Goal: Information Seeking & Learning: Learn about a topic

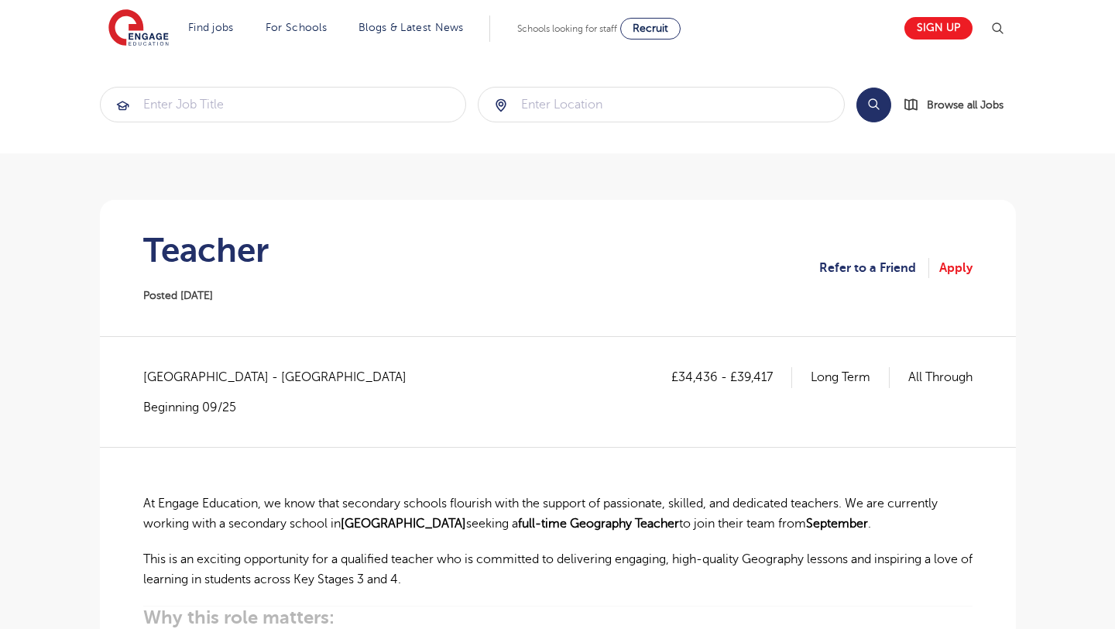
scroll to position [171, 0]
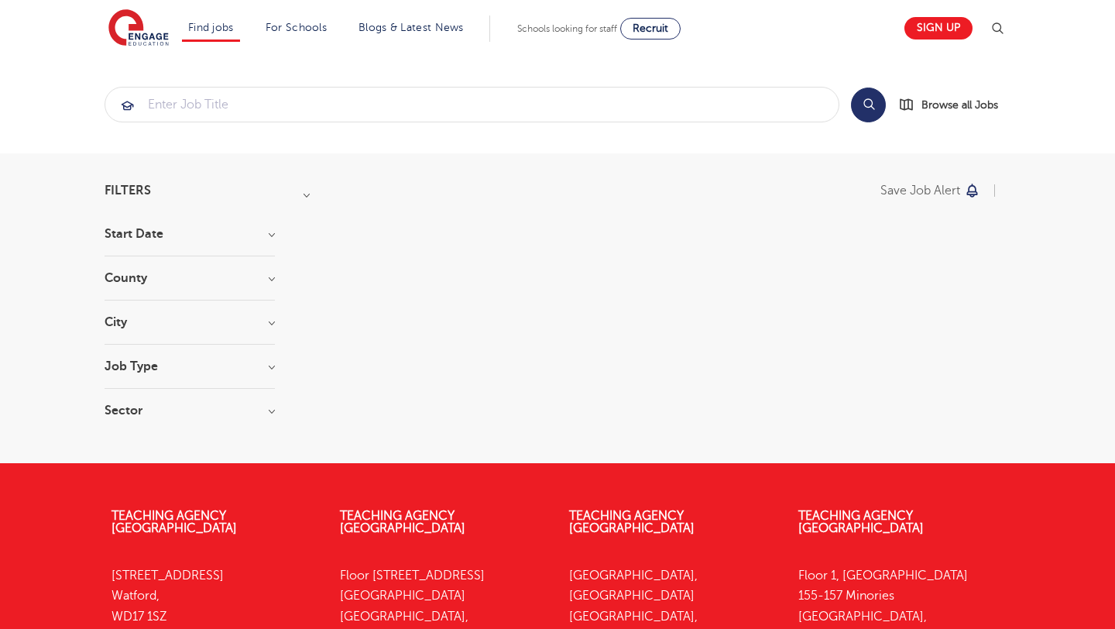
click at [0, 0] on link "Secondary school roles" at bounding box center [0, 0] width 0 height 0
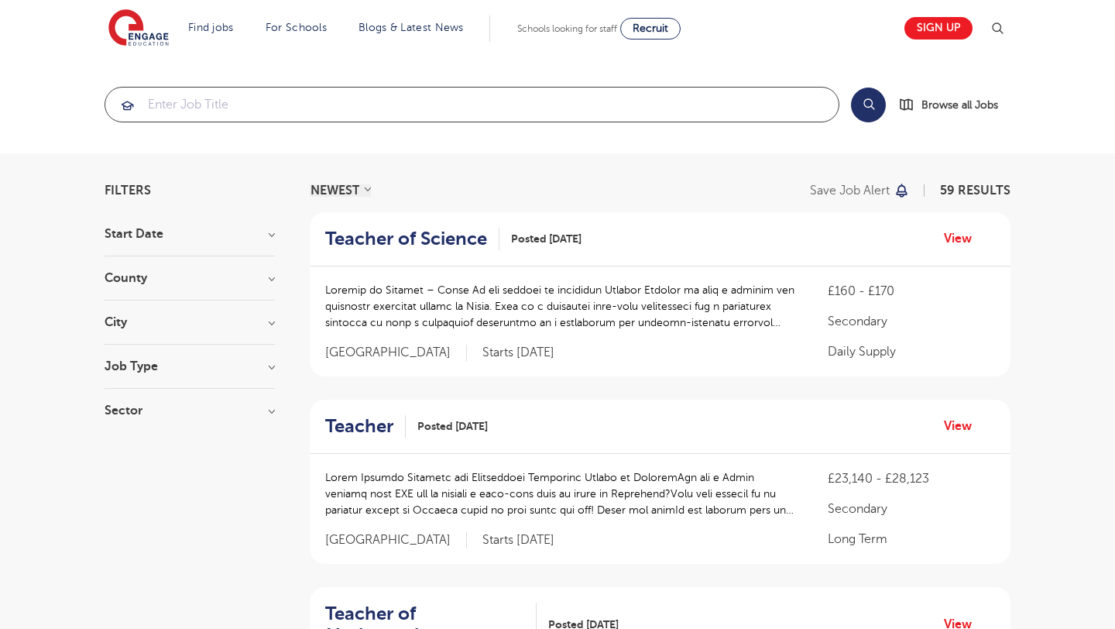
click at [524, 116] on input "search" at bounding box center [471, 104] width 733 height 34
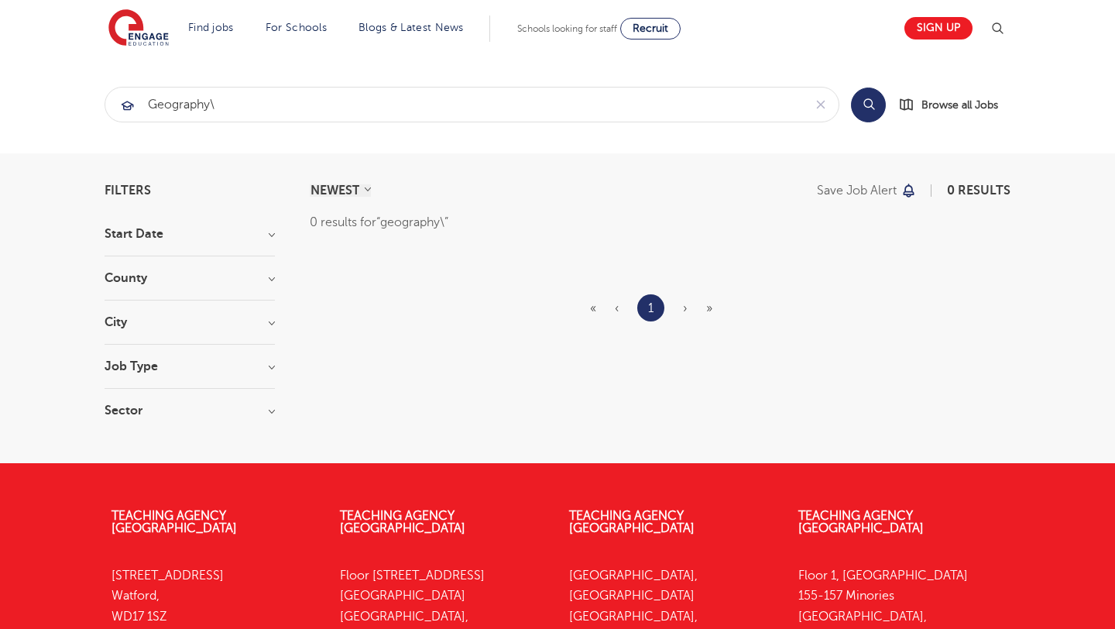
click at [865, 106] on button "Search" at bounding box center [868, 104] width 35 height 35
click at [207, 324] on h3 "City" at bounding box center [190, 322] width 170 height 12
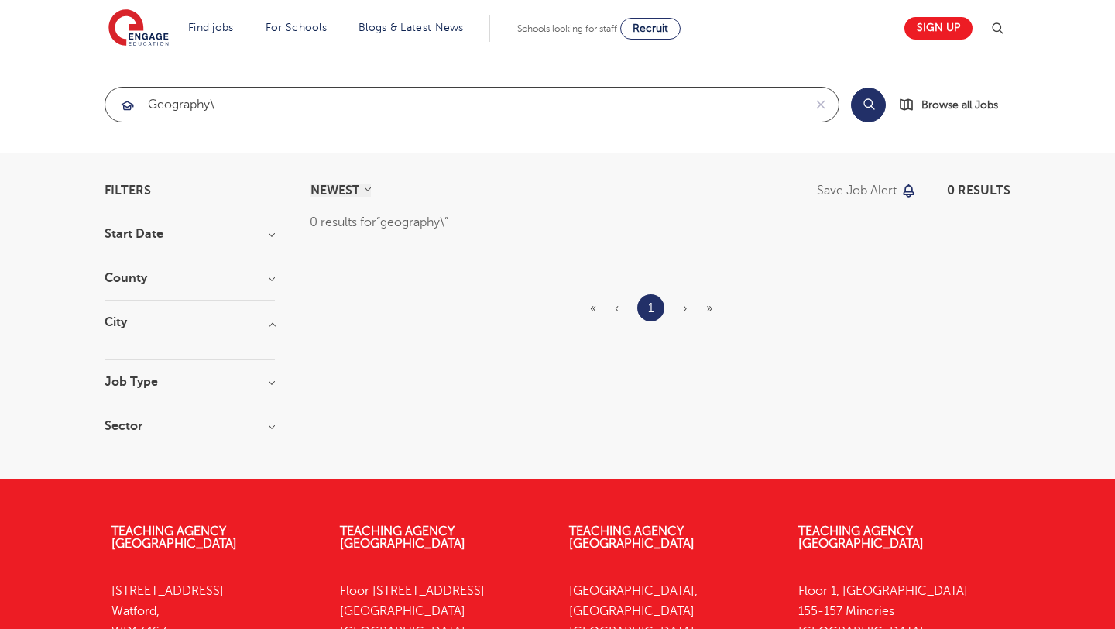
click at [546, 101] on input "geography\" at bounding box center [454, 104] width 698 height 34
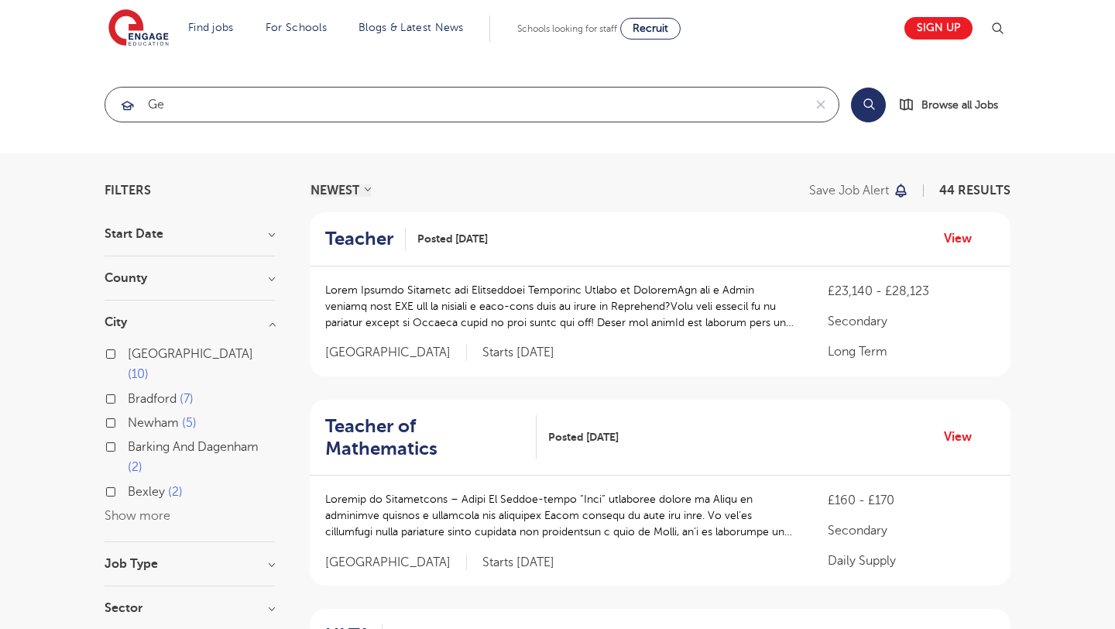
type input "g"
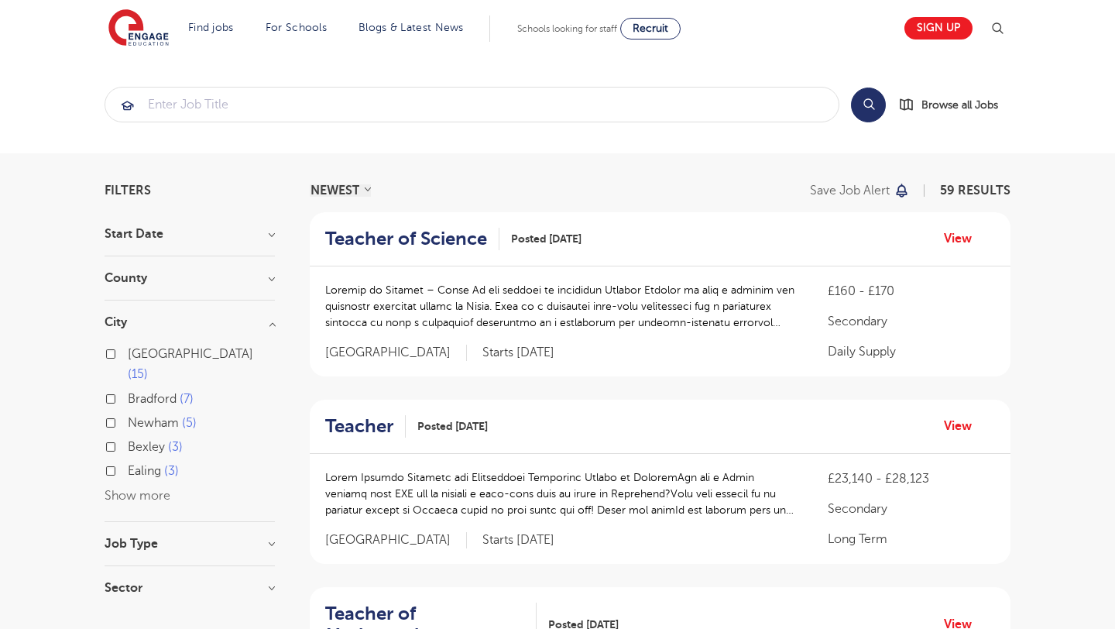
click at [147, 489] on button "Show more" at bounding box center [138, 496] width 66 height 14
